Goal: Information Seeking & Learning: Learn about a topic

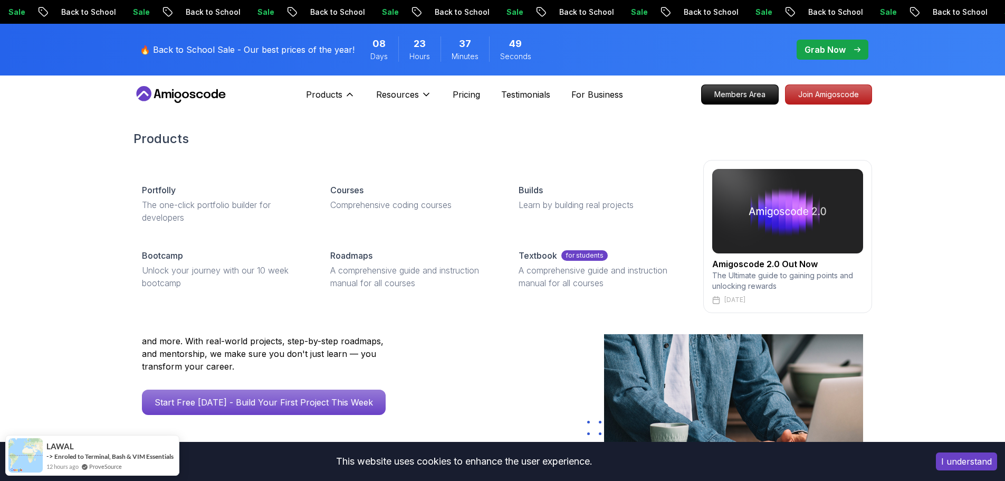
click at [368, 221] on div "Courses Comprehensive coding courses" at bounding box center [412, 203] width 180 height 57
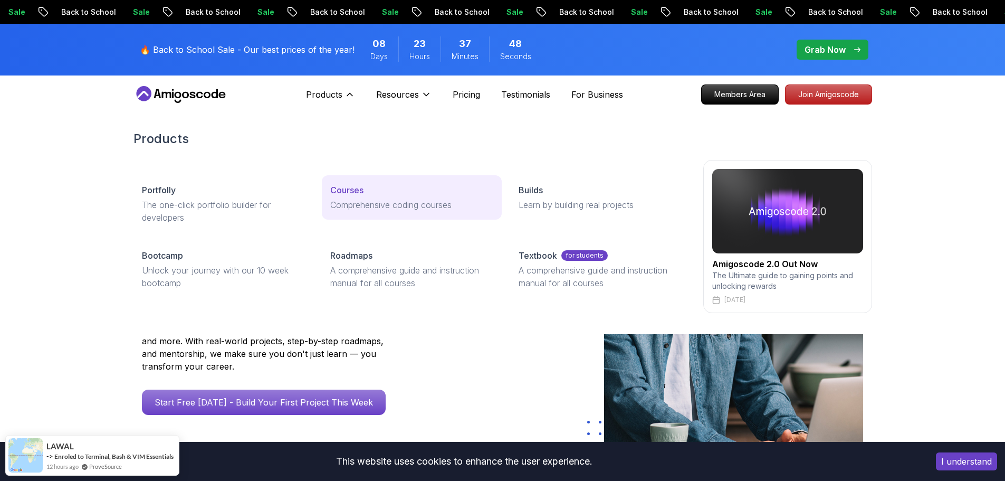
click at [368, 204] on p "Comprehensive coding courses" at bounding box center [411, 204] width 163 height 13
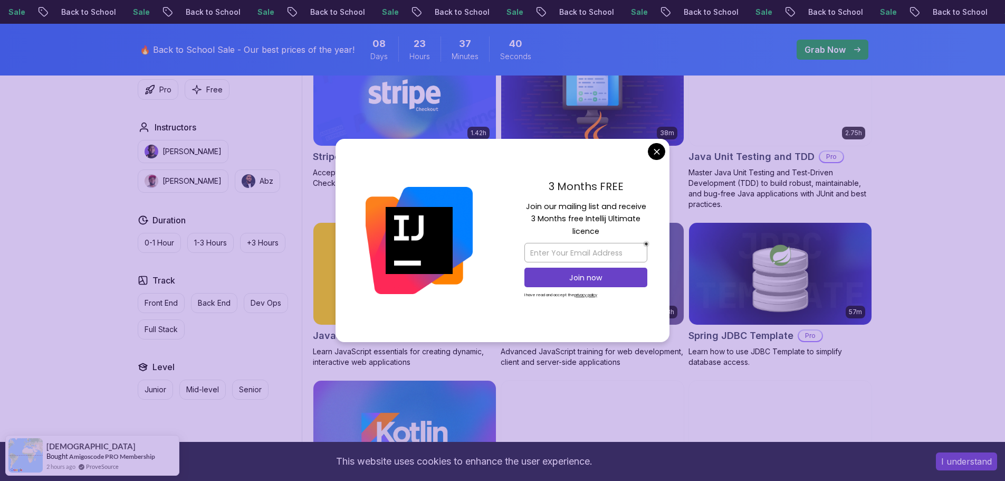
scroll to position [1899, 0]
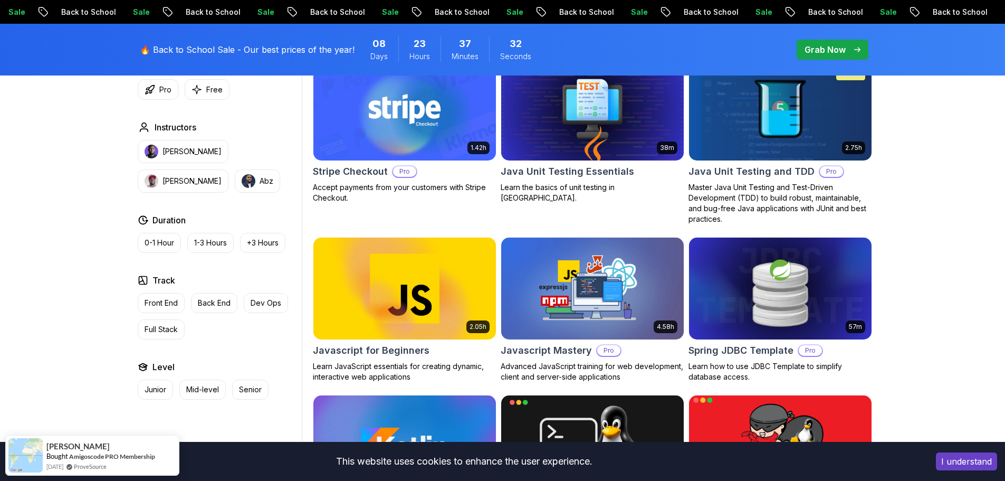
scroll to position [1583, 0]
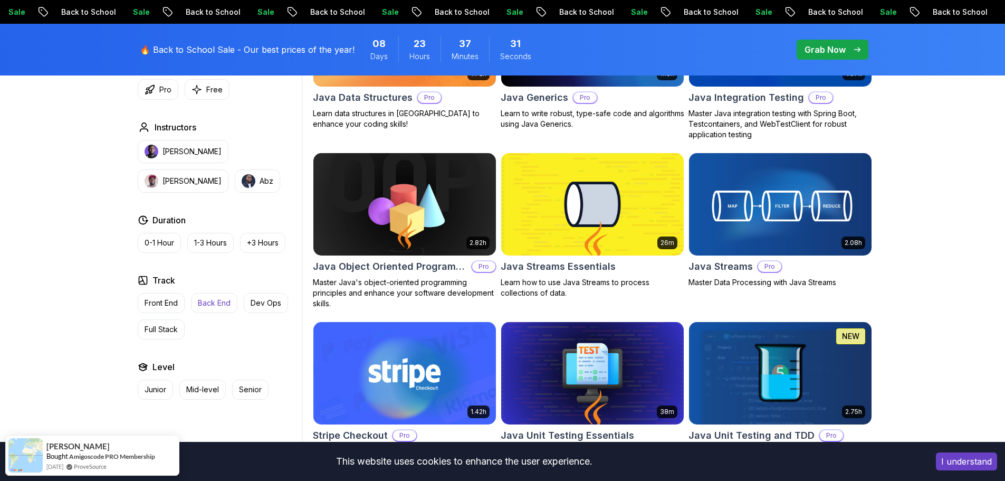
click at [216, 301] on p "Back End" at bounding box center [214, 303] width 33 height 11
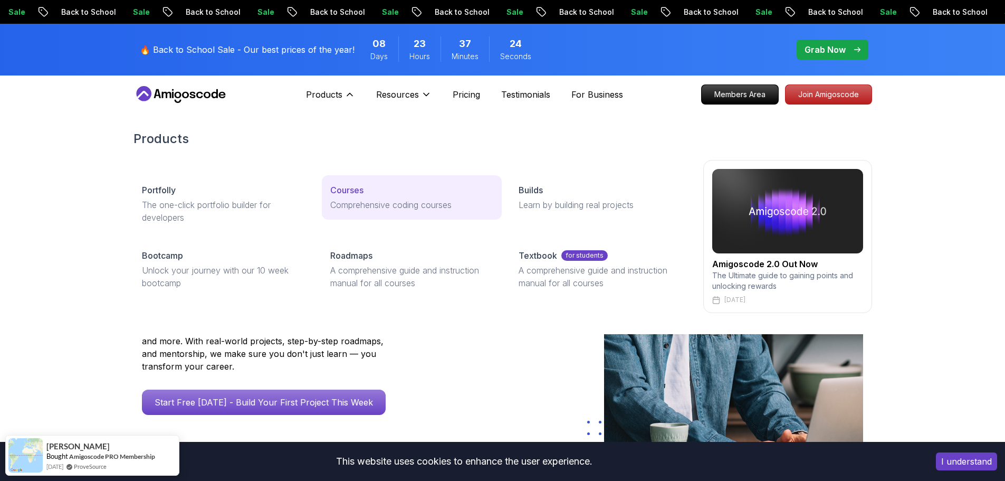
click at [378, 190] on div "Courses" at bounding box center [411, 190] width 163 height 13
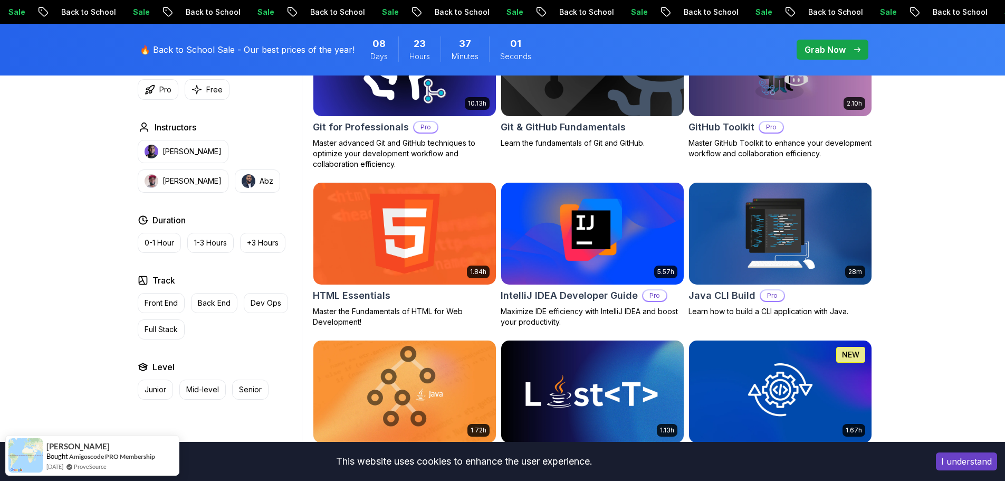
scroll to position [1319, 0]
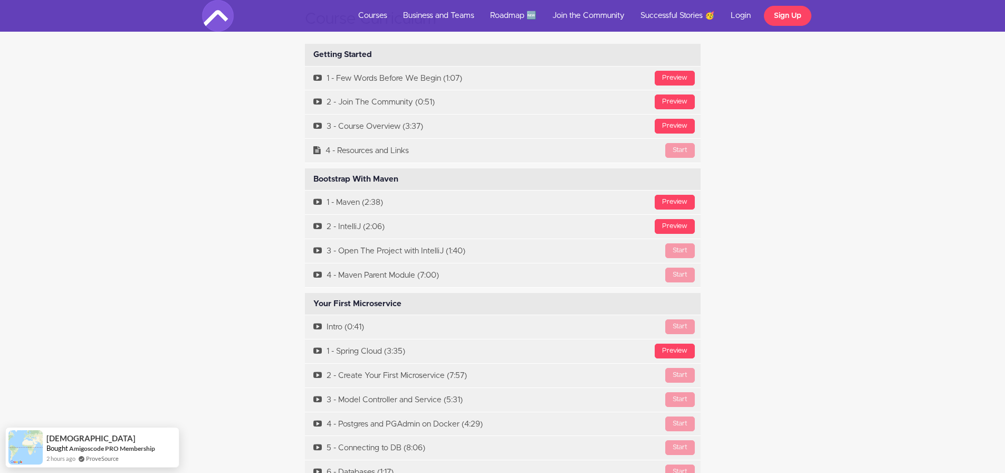
scroll to position [3376, 0]
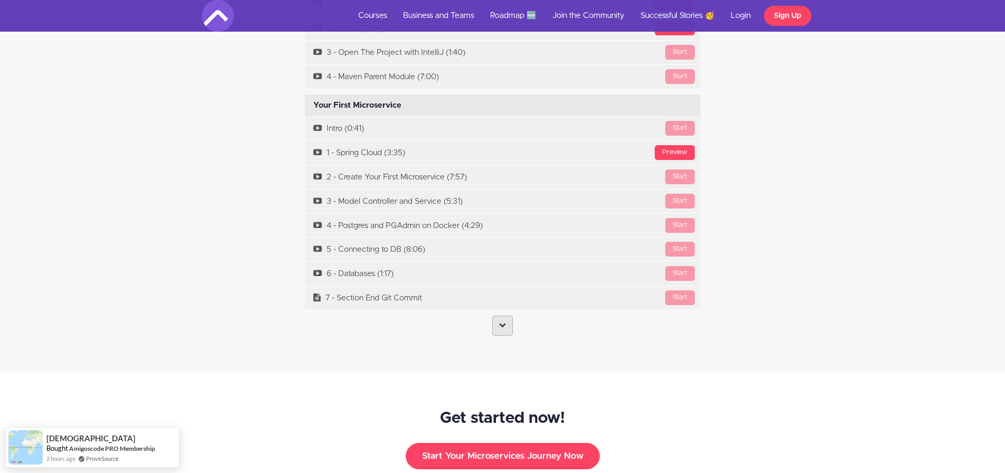
click at [501, 321] on icon at bounding box center [502, 324] width 7 height 7
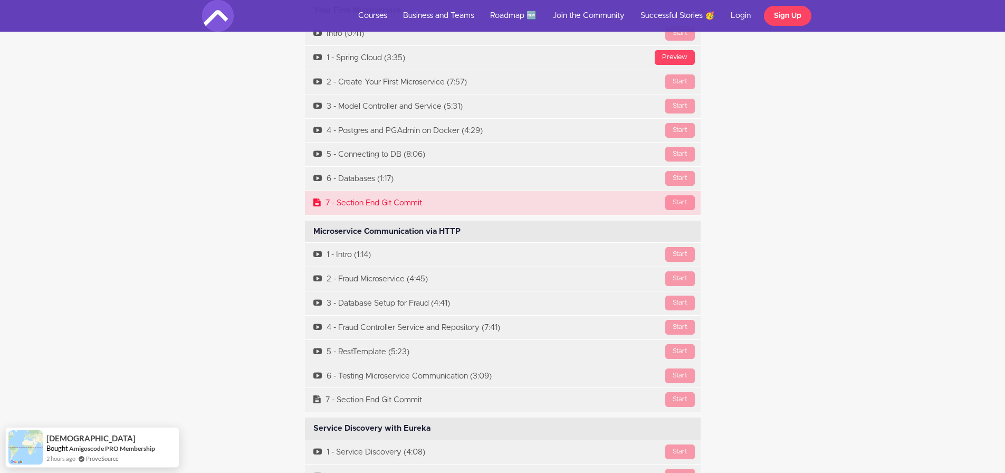
scroll to position [3482, 0]
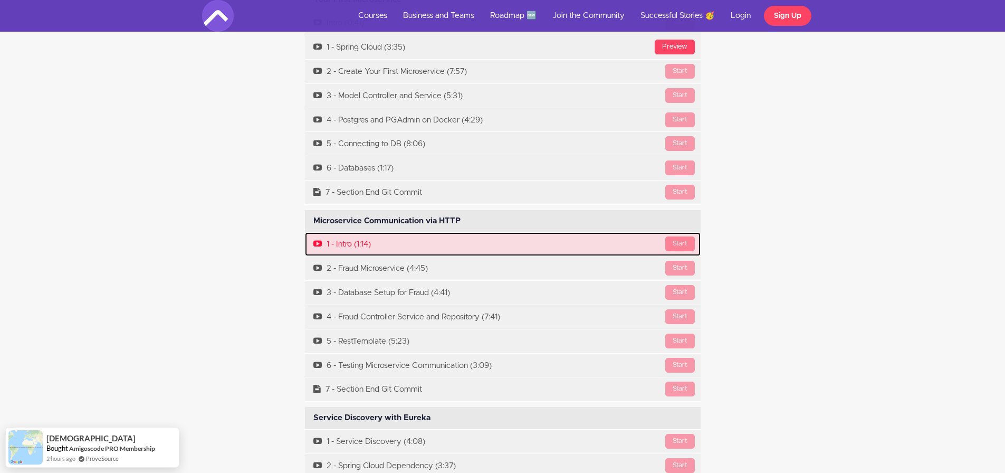
click at [672, 236] on div "Start" at bounding box center [680, 243] width 30 height 15
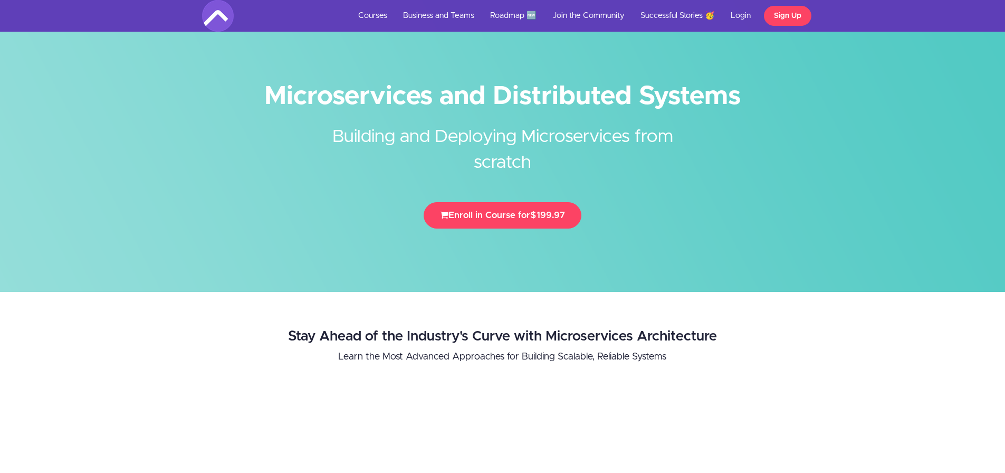
click at [387, 90] on h1 "Microservices and Distributed Systems" at bounding box center [502, 96] width 601 height 24
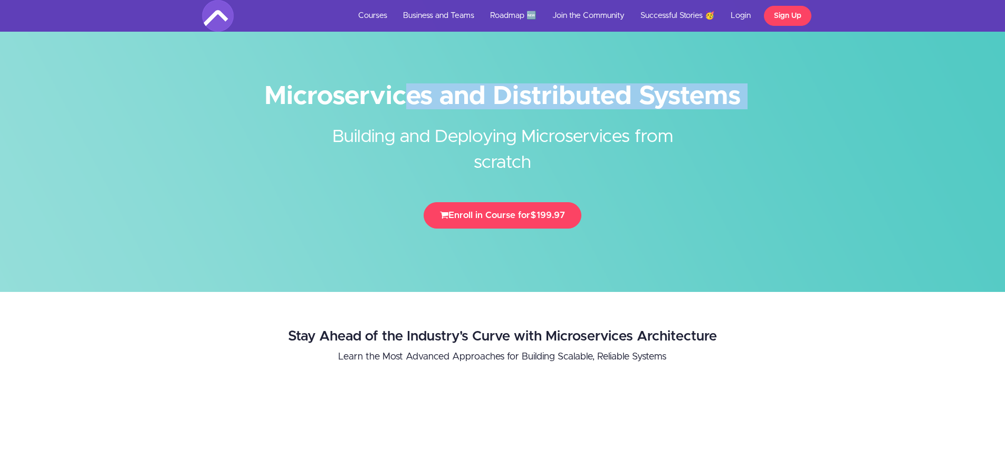
click at [387, 90] on h1 "Microservices and Distributed Systems" at bounding box center [502, 96] width 601 height 24
copy div "Microservices and Distributed Systems"
